Goal: Transaction & Acquisition: Purchase product/service

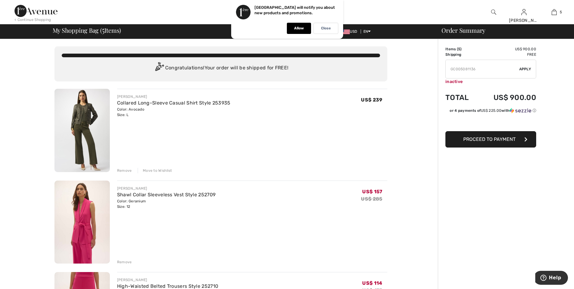
click at [124, 171] on div "Remove" at bounding box center [124, 170] width 15 height 5
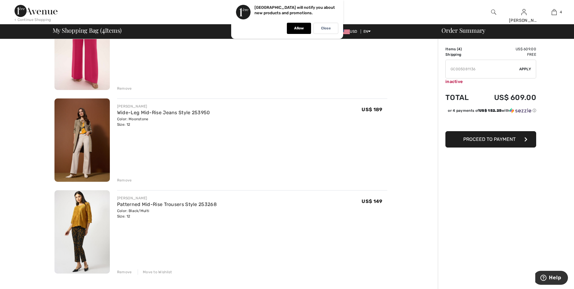
scroll to position [182, 0]
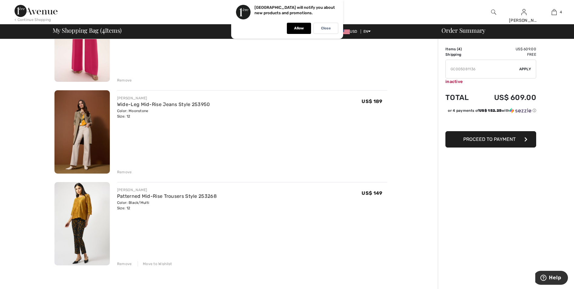
click at [122, 263] on div "Remove" at bounding box center [124, 263] width 15 height 5
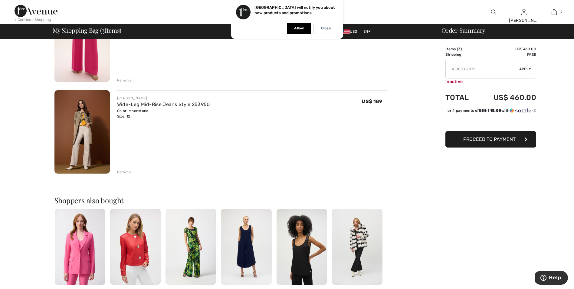
click at [119, 170] on div "Remove" at bounding box center [124, 171] width 15 height 5
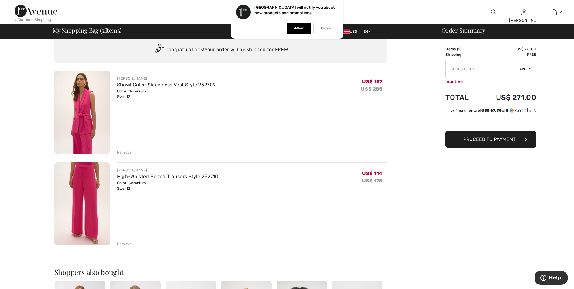
scroll to position [0, 0]
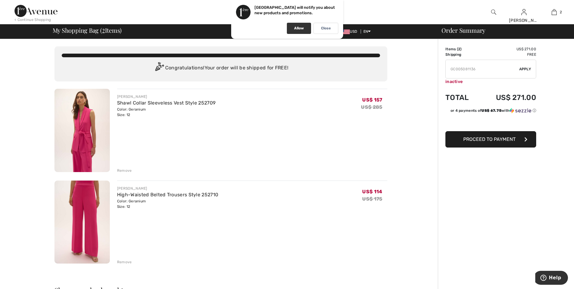
click at [298, 25] on div "Allow" at bounding box center [299, 28] width 24 height 11
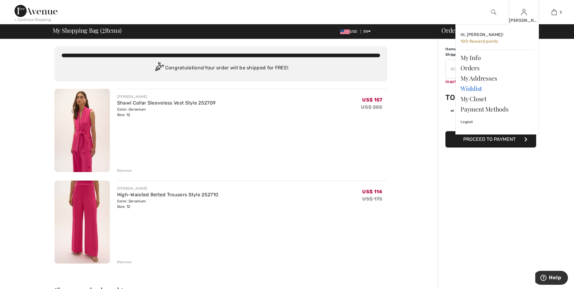
click at [475, 88] on link "Wishlist" at bounding box center [496, 88] width 73 height 10
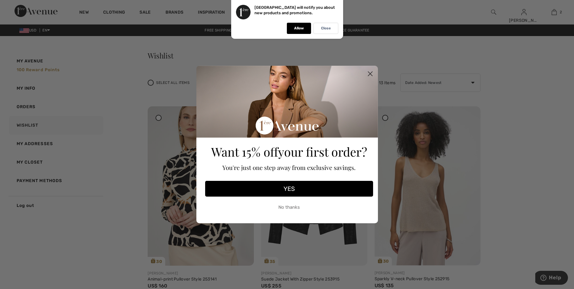
click at [369, 72] on circle "Close dialog" at bounding box center [370, 74] width 10 height 10
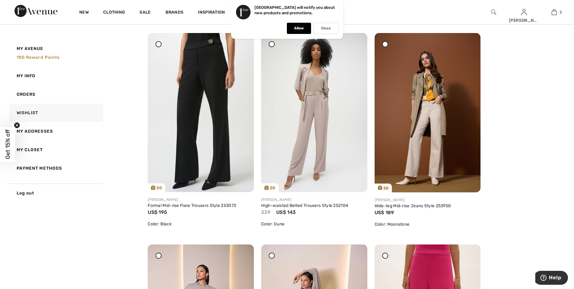
scroll to position [484, 0]
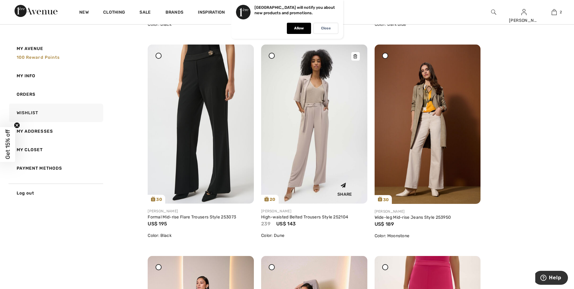
click at [318, 116] on img at bounding box center [314, 123] width 106 height 159
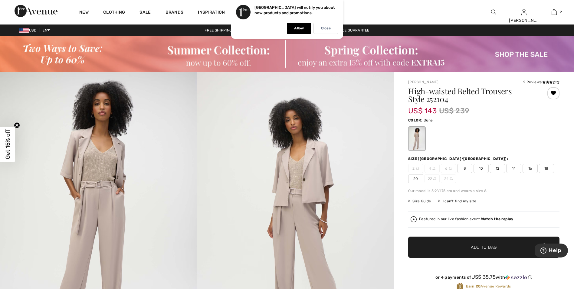
click at [494, 166] on span "12" at bounding box center [497, 168] width 15 height 9
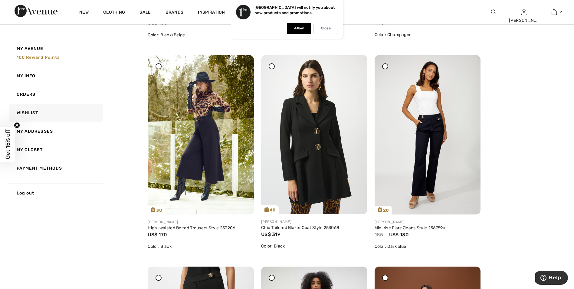
scroll to position [303, 0]
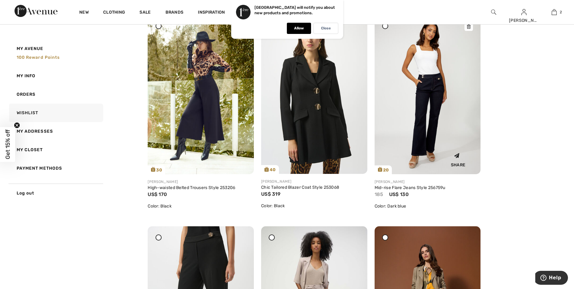
click at [429, 144] on img at bounding box center [428, 94] width 106 height 159
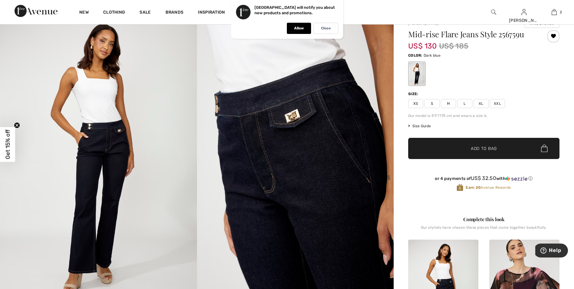
scroll to position [61, 0]
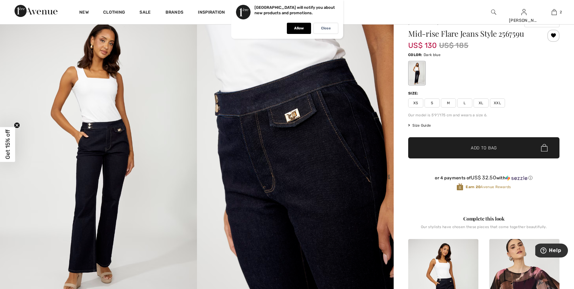
click at [466, 102] on span "L" at bounding box center [464, 102] width 15 height 9
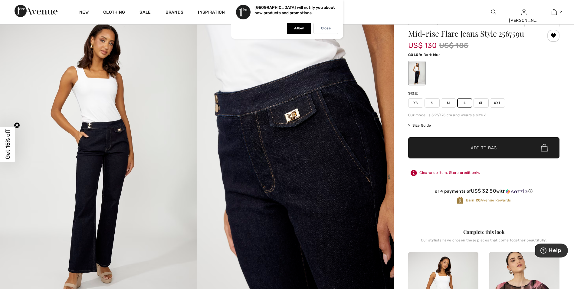
click at [452, 101] on span "M" at bounding box center [448, 102] width 15 height 9
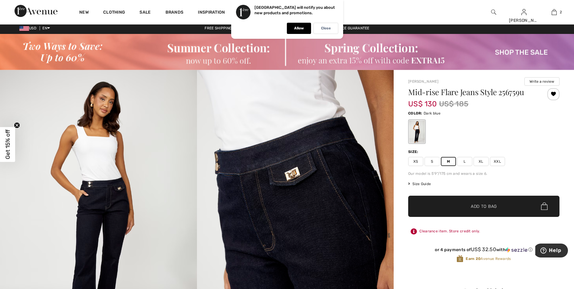
scroll to position [0, 0]
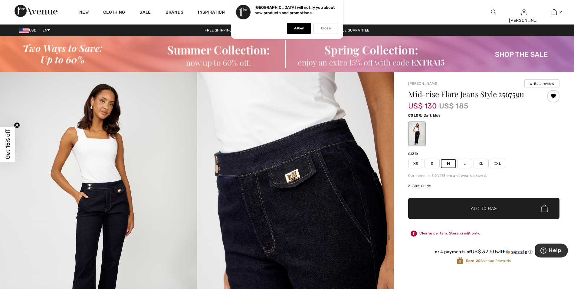
click at [420, 185] on span "Size Guide" at bounding box center [419, 185] width 23 height 5
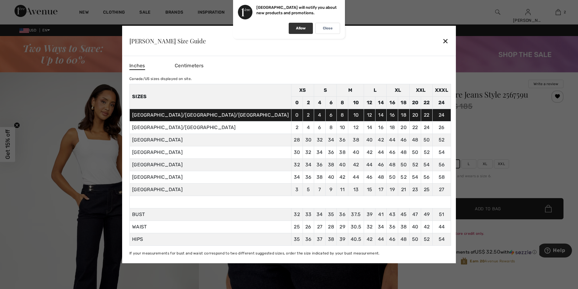
click at [302, 29] on p "Allow" at bounding box center [301, 28] width 10 height 5
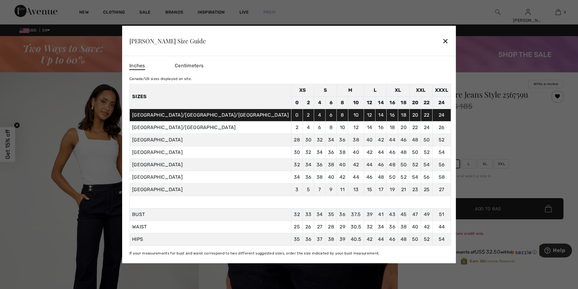
click at [443, 40] on div "✕" at bounding box center [446, 40] width 6 height 13
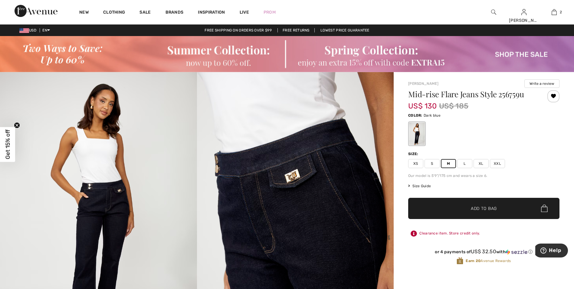
click at [464, 167] on span "L" at bounding box center [464, 163] width 15 height 9
click at [455, 210] on span "✔ Added to Bag Add to Bag" at bounding box center [483, 208] width 151 height 21
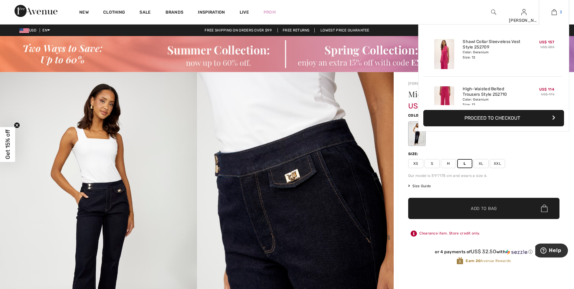
click at [555, 11] on img at bounding box center [554, 11] width 5 height 7
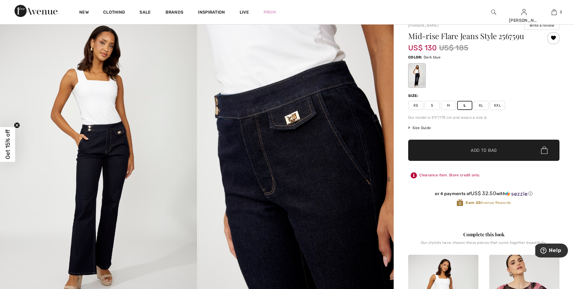
scroll to position [61, 0]
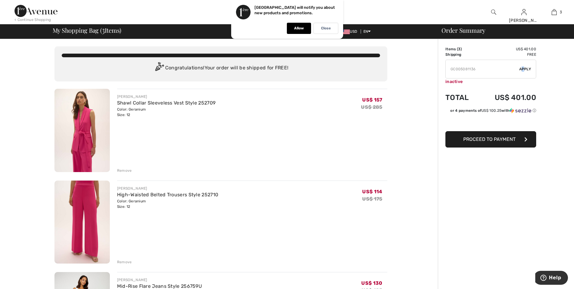
click at [523, 67] on span "Apply" at bounding box center [525, 68] width 12 height 5
drag, startPoint x: 482, startPoint y: 69, endPoint x: 375, endPoint y: 64, distance: 106.9
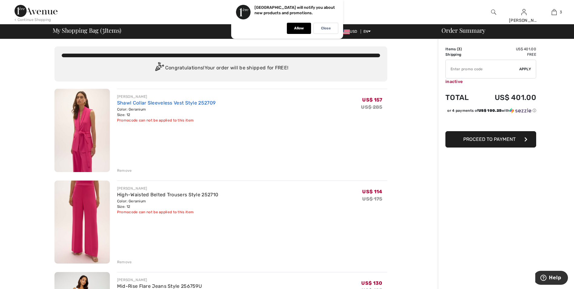
click at [165, 103] on link "Shawl Collar Sleeveless Vest Style 252709" at bounding box center [166, 103] width 98 height 6
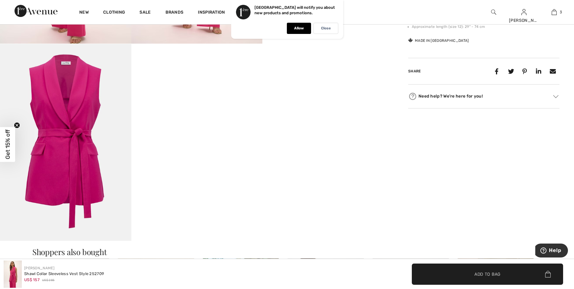
scroll to position [424, 0]
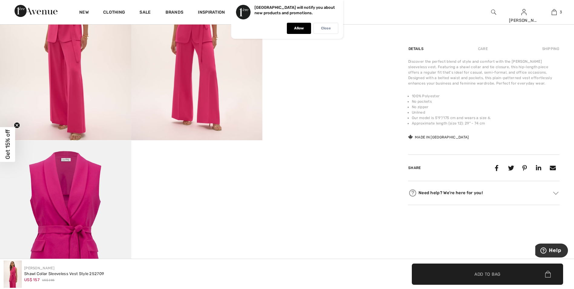
click at [321, 27] on p "Close" at bounding box center [326, 28] width 10 height 5
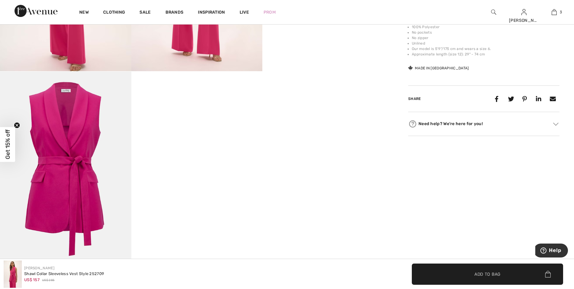
scroll to position [514, 0]
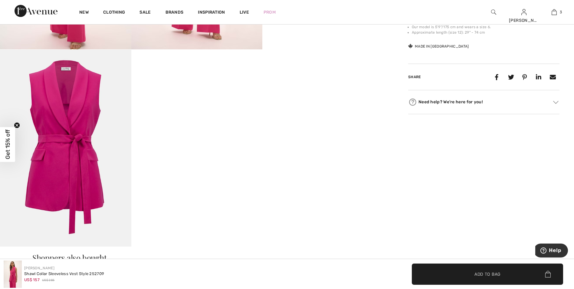
click at [553, 102] on div "Need help? We're here for you!" at bounding box center [483, 101] width 151 height 9
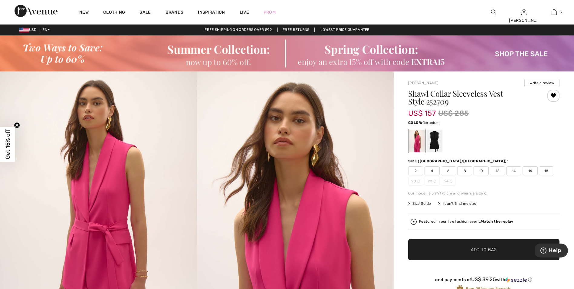
scroll to position [0, 0]
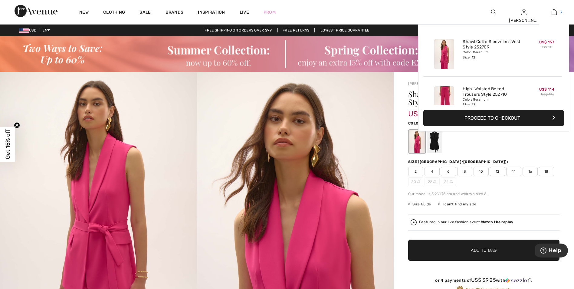
click at [555, 12] on img at bounding box center [554, 11] width 5 height 7
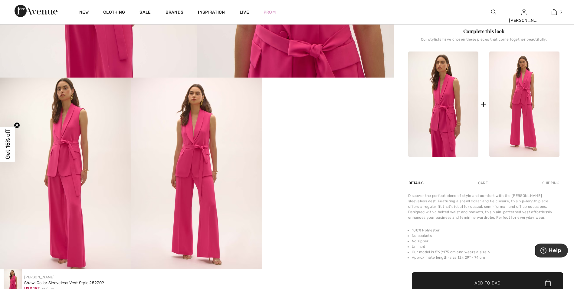
scroll to position [303, 0]
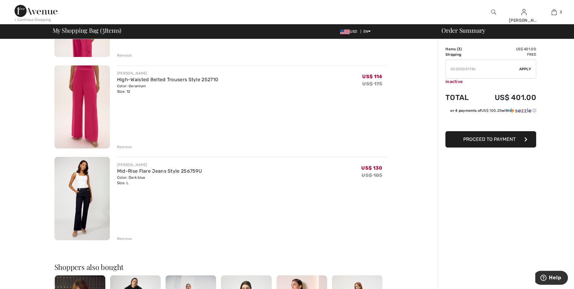
scroll to position [121, 0]
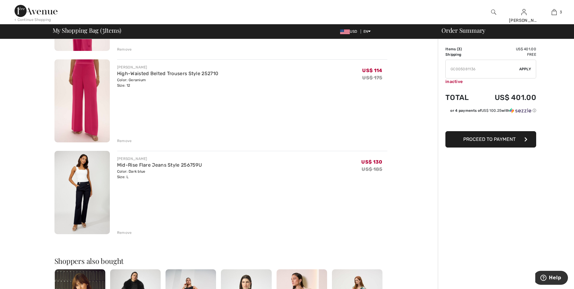
click at [125, 230] on div "Remove" at bounding box center [124, 232] width 15 height 5
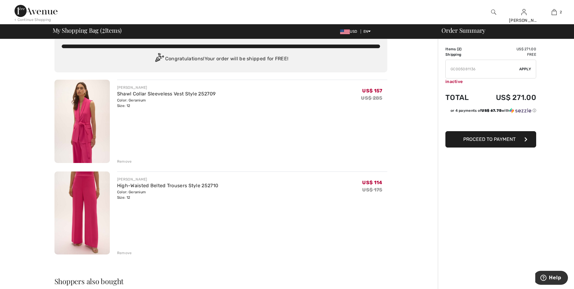
scroll to position [0, 0]
